Goal: Transaction & Acquisition: Subscribe to service/newsletter

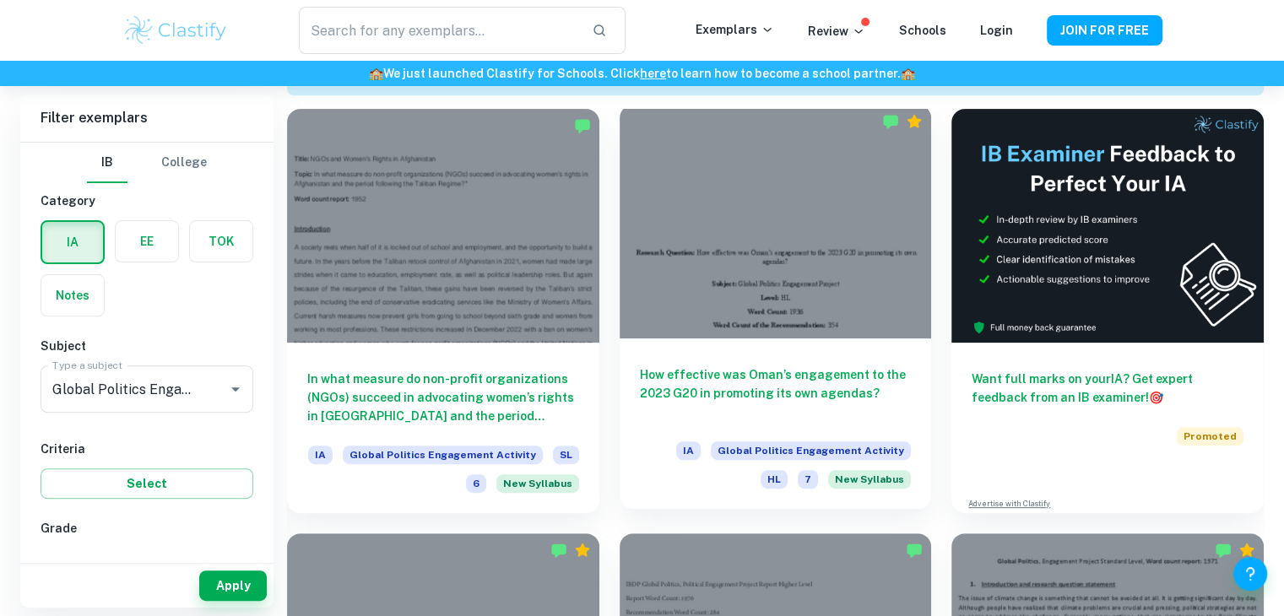
scroll to position [517, 0]
click at [824, 288] on div at bounding box center [776, 221] width 312 height 234
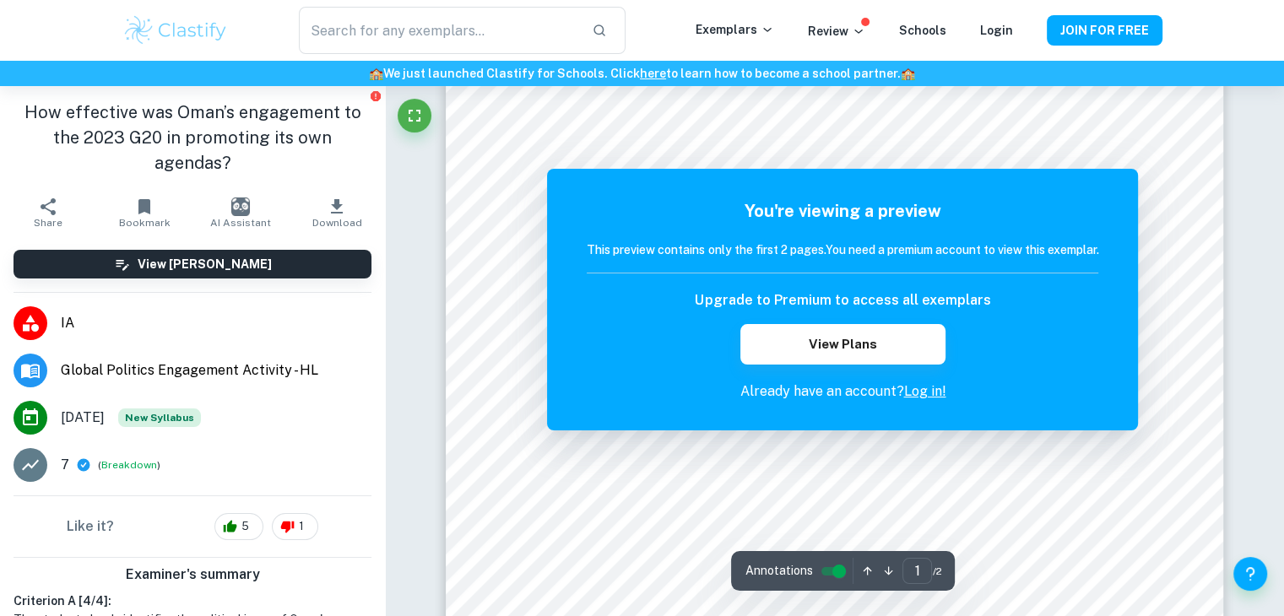
scroll to position [442, 0]
click at [861, 361] on button "View Plans" at bounding box center [843, 344] width 204 height 41
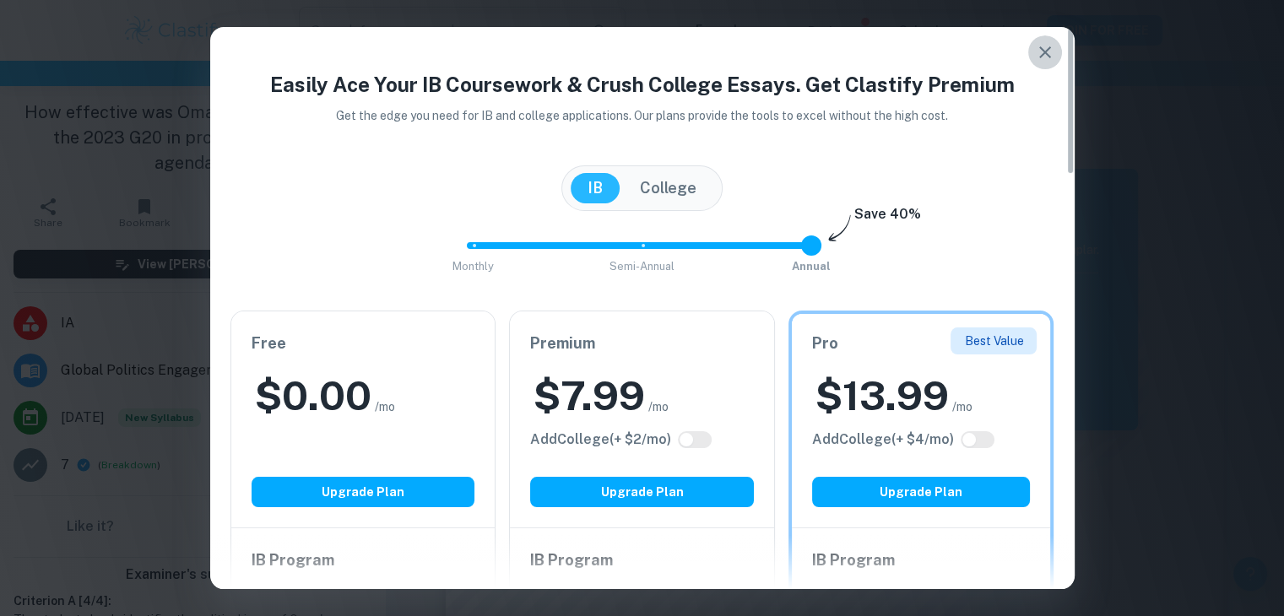
click at [1045, 47] on icon "button" at bounding box center [1045, 52] width 20 height 20
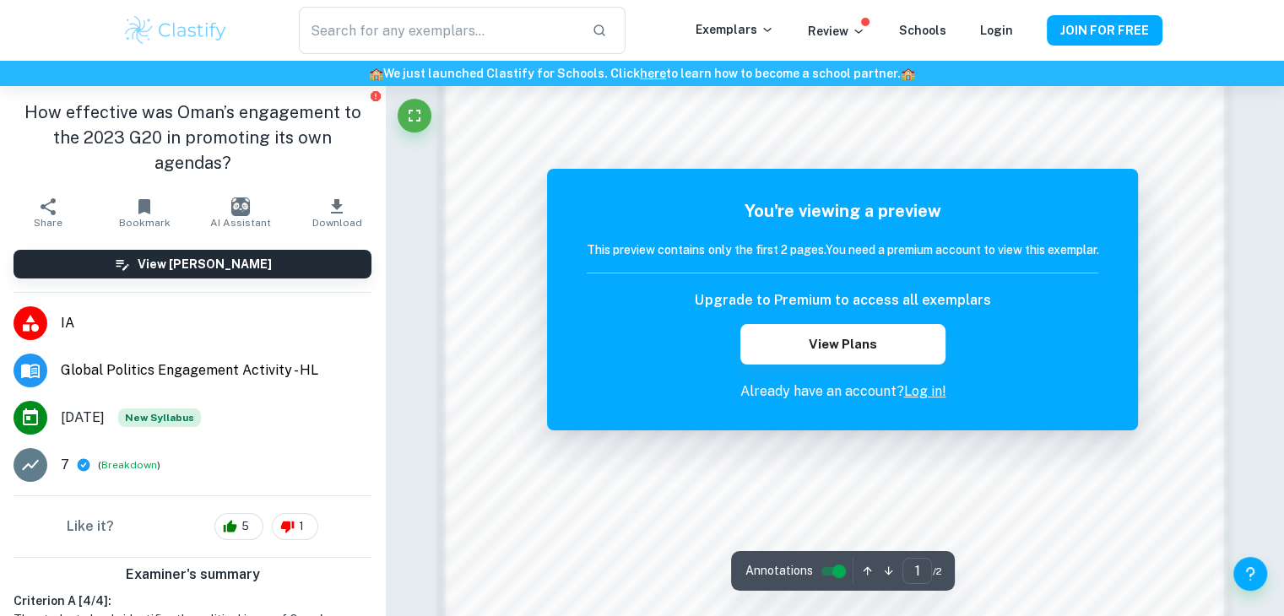
scroll to position [1625, 0]
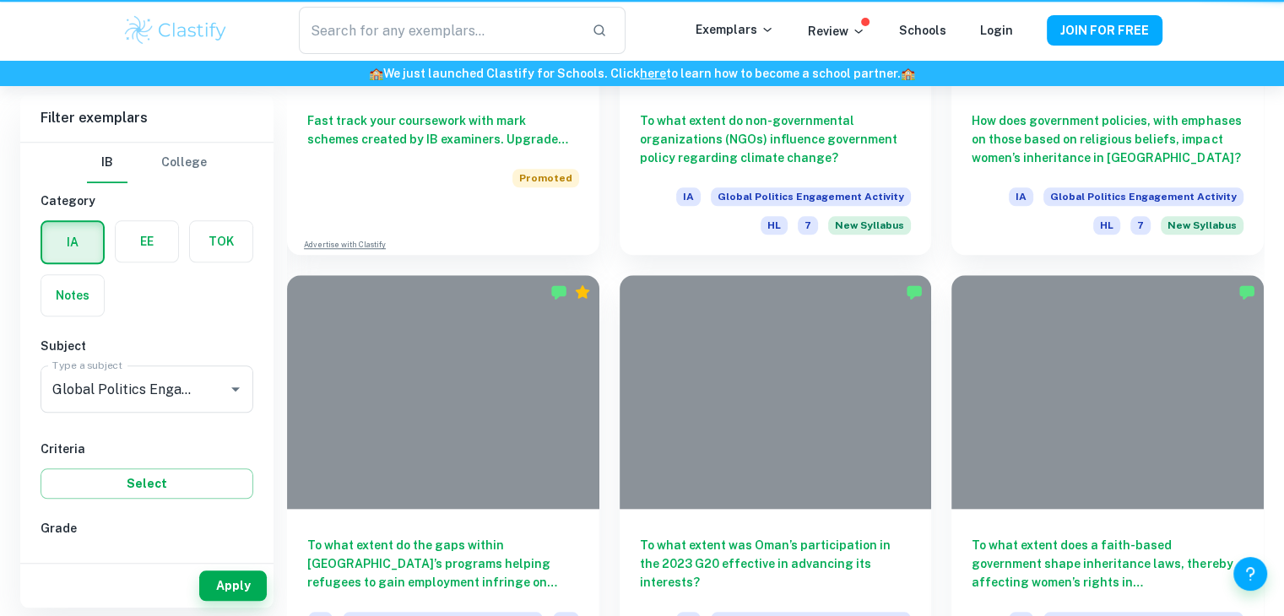
scroll to position [517, 0]
